Goal: Information Seeking & Learning: Learn about a topic

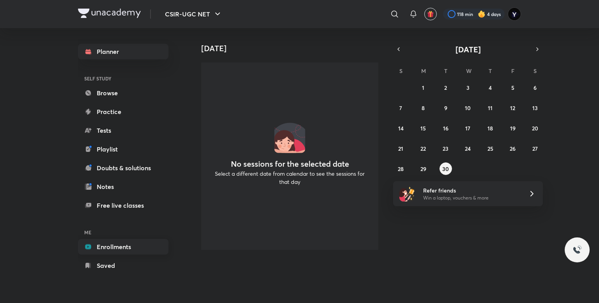
click at [112, 250] on link "Enrollments" at bounding box center [123, 247] width 90 height 16
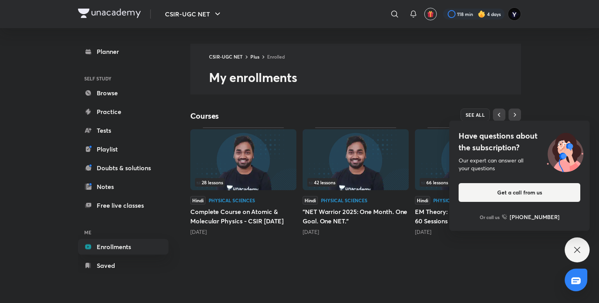
click at [222, 218] on h5 "Complete Course on Atomic & Molecular Physics - CSIR [DATE]" at bounding box center [243, 216] width 106 height 19
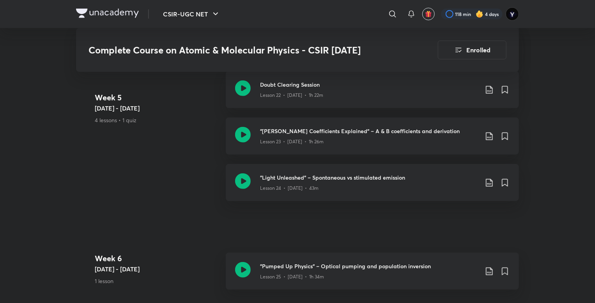
scroll to position [1758, 0]
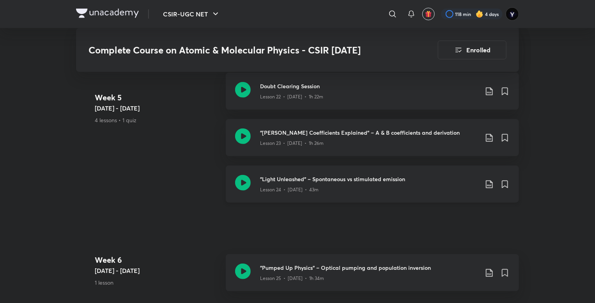
click at [389, 192] on div "Lesson 24 • [DATE] • 43m" at bounding box center [369, 188] width 218 height 10
